Goal: Task Accomplishment & Management: Manage account settings

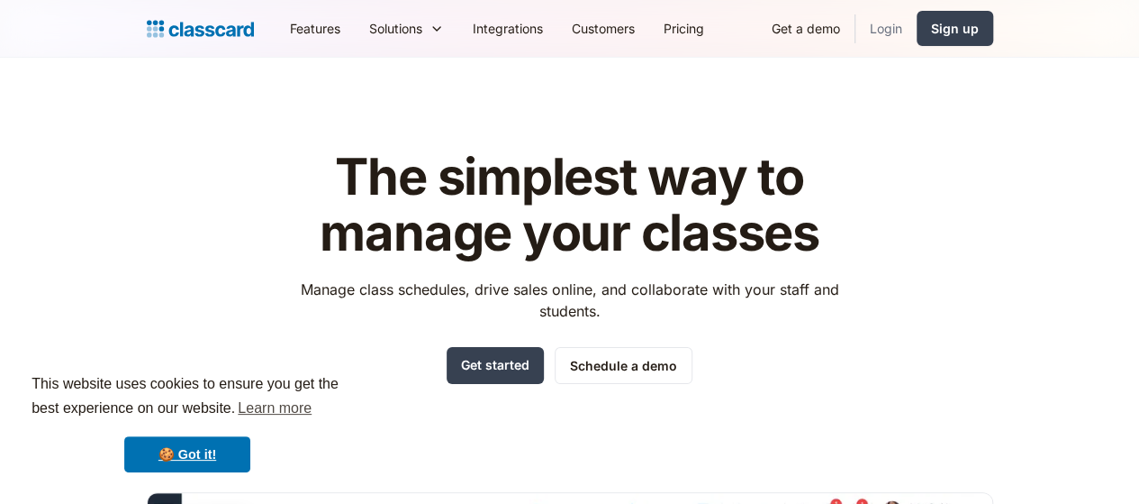
click at [917, 15] on link "Login" at bounding box center [886, 28] width 61 height 41
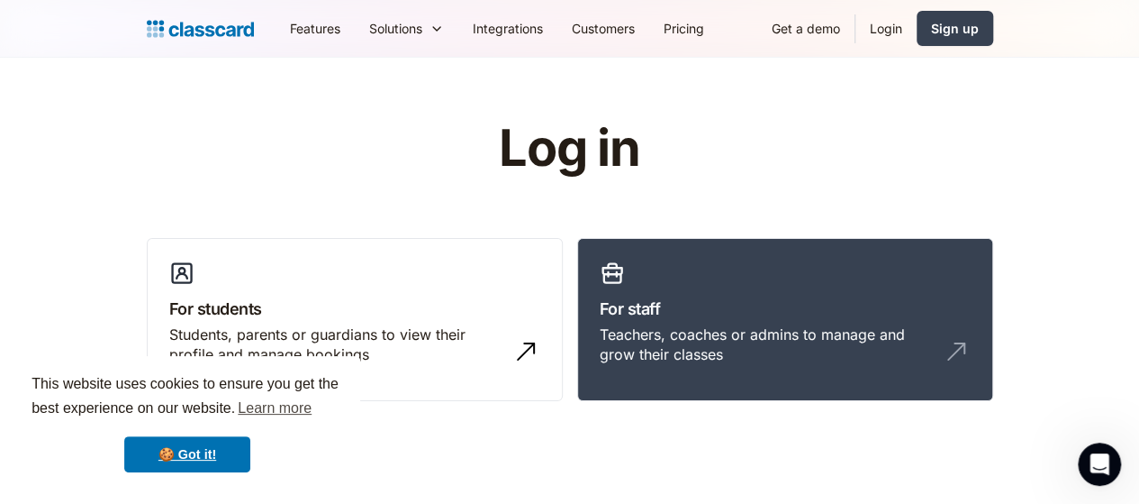
click at [917, 33] on link "Login" at bounding box center [886, 28] width 61 height 41
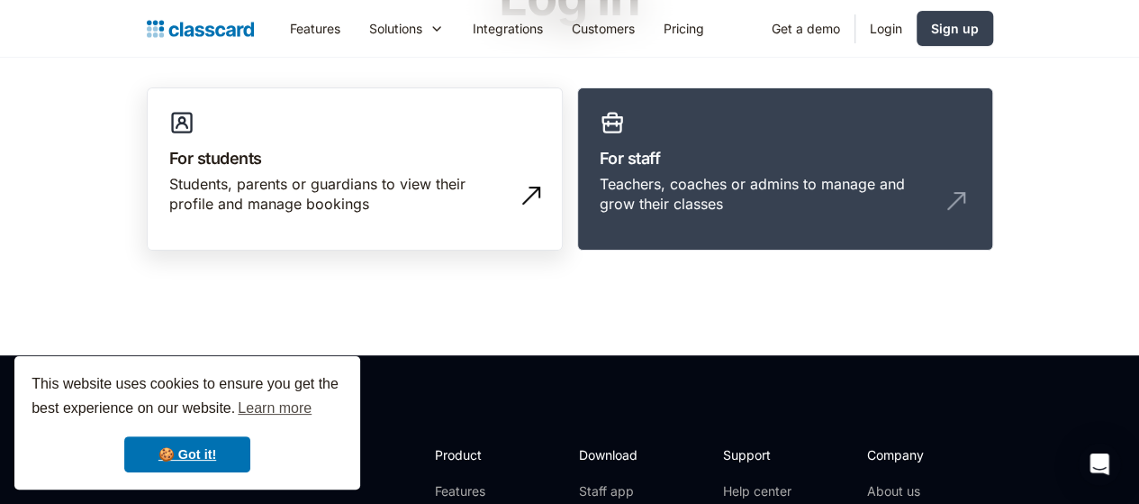
scroll to position [157, 0]
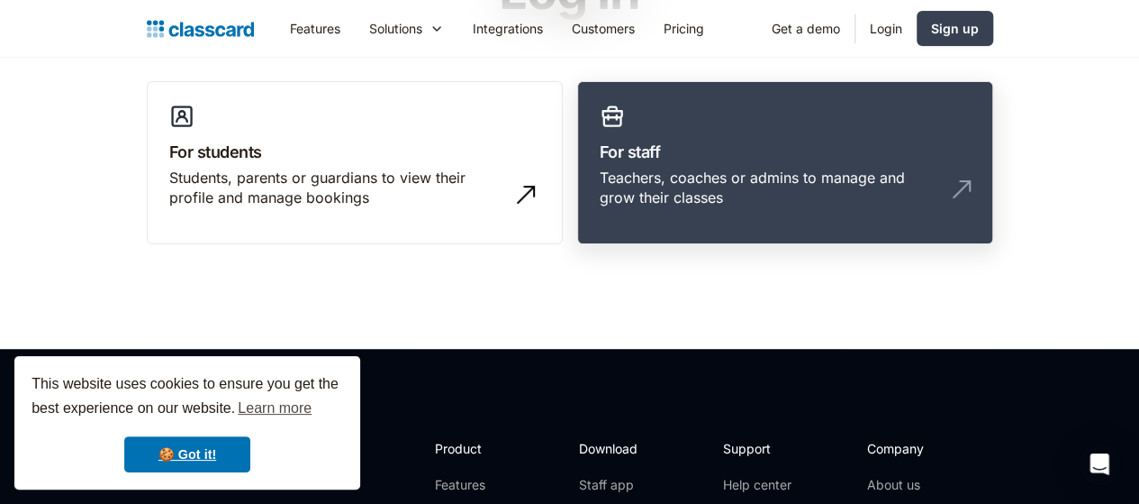
click at [768, 222] on link "For staff Teachers, coaches or admins to manage and grow their classes" at bounding box center [785, 163] width 416 height 164
